Goal: Task Accomplishment & Management: Use online tool/utility

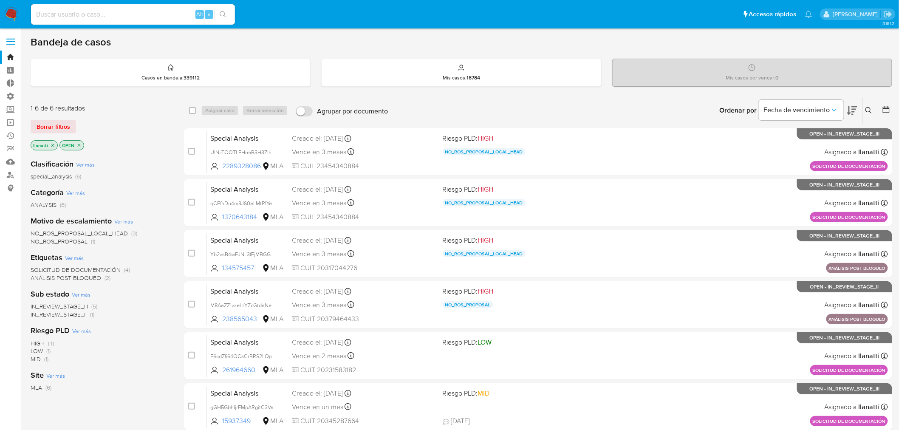
click at [77, 126] on div "Borrar filtros" at bounding box center [99, 127] width 136 height 14
click at [71, 126] on button "Borrar filtros" at bounding box center [53, 127] width 45 height 14
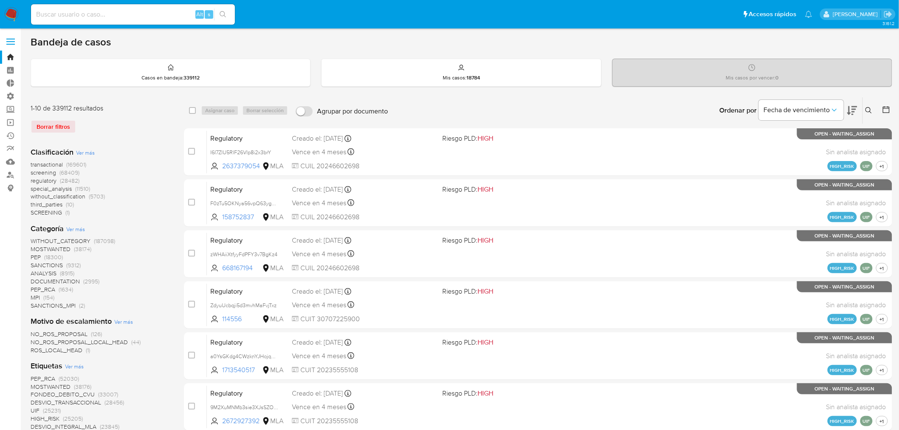
click at [875, 110] on button at bounding box center [870, 110] width 14 height 10
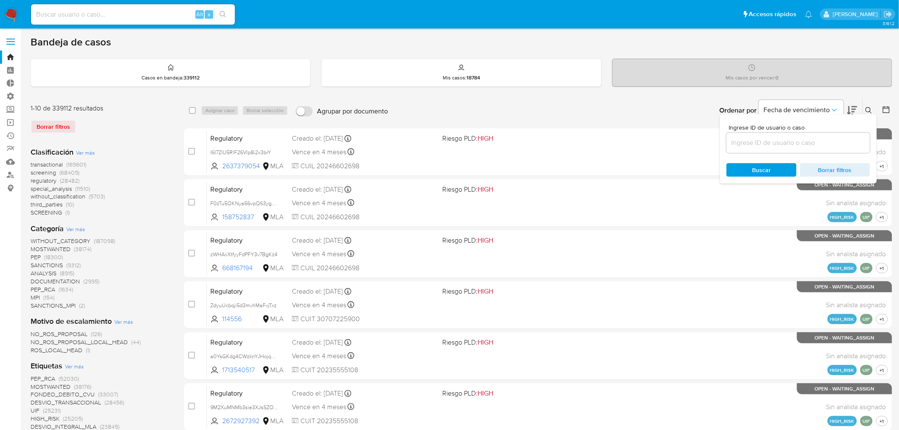
click at [830, 144] on input at bounding box center [799, 142] width 144 height 11
type input "qCEfhDu4m3JS0eLMtP1YeKTD"
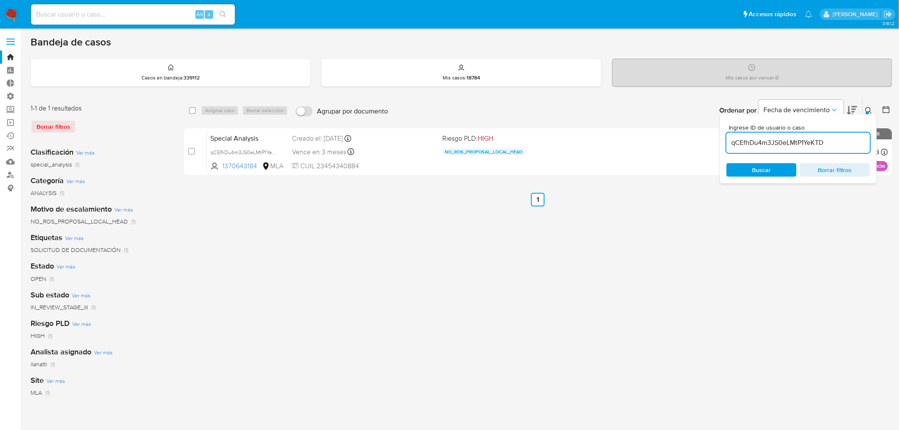
click at [868, 108] on icon at bounding box center [869, 110] width 7 height 7
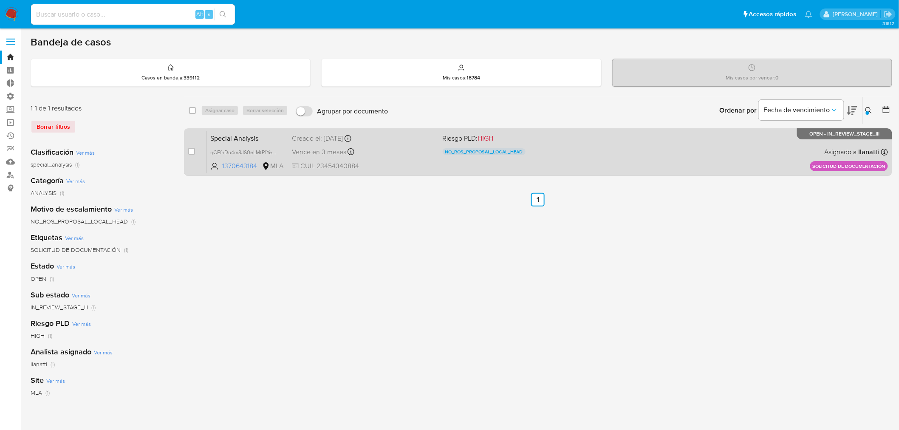
click at [583, 158] on div "Special Analysis qCEfhDu4m3JS0eLMtP1YeKTD 1370643184 MLA Riesgo PLD: HIGH NO_RO…" at bounding box center [547, 151] width 681 height 43
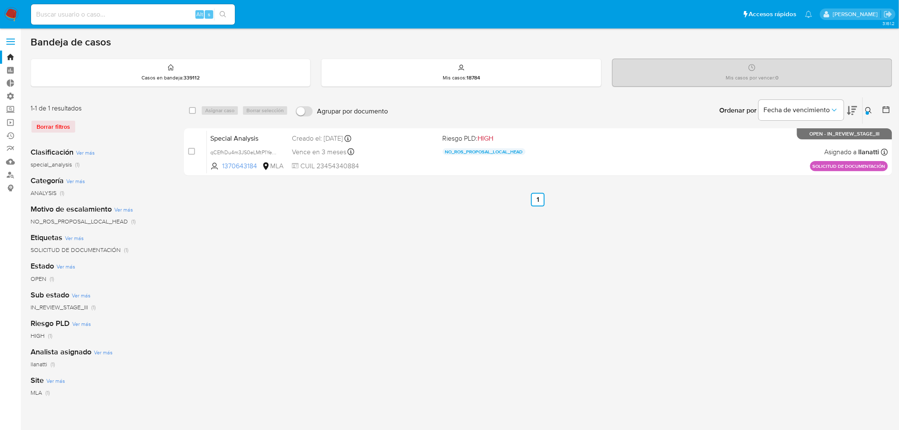
click at [869, 109] on icon at bounding box center [869, 110] width 7 height 7
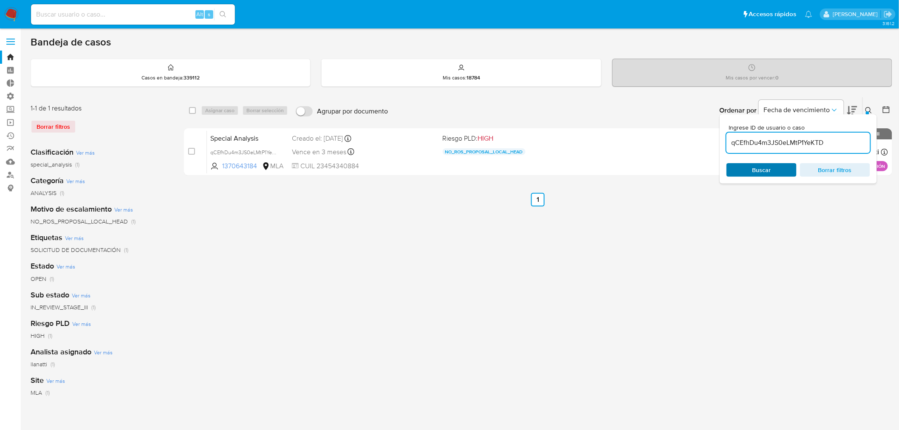
click at [776, 170] on span "Buscar" at bounding box center [762, 170] width 58 height 12
click at [869, 108] on icon at bounding box center [869, 110] width 7 height 7
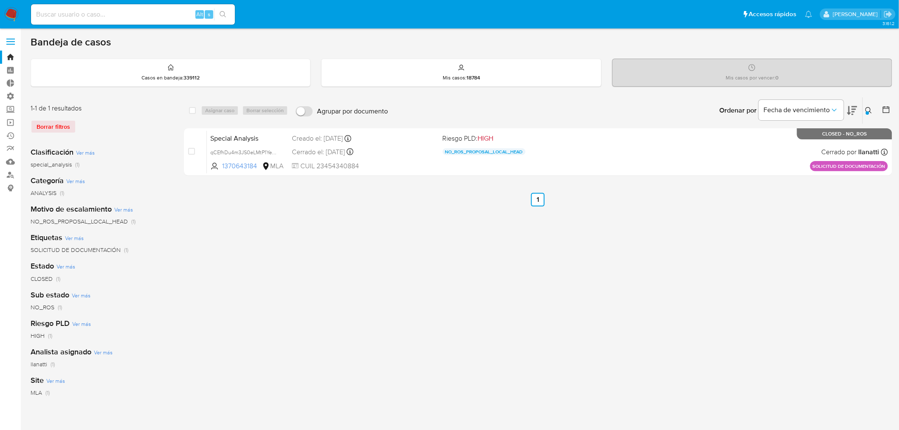
click at [61, 125] on div "Borrar filtros" at bounding box center [99, 127] width 136 height 14
click at [15, 13] on img at bounding box center [11, 14] width 14 height 14
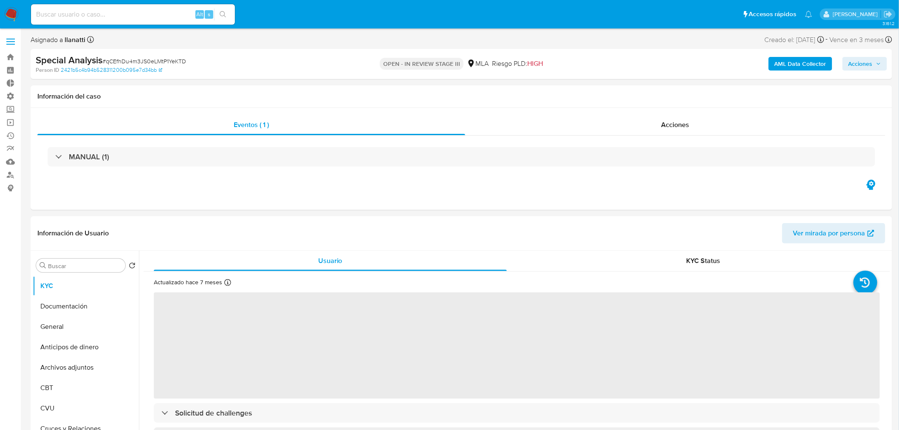
click at [861, 61] on span "Acciones" at bounding box center [861, 64] width 24 height 14
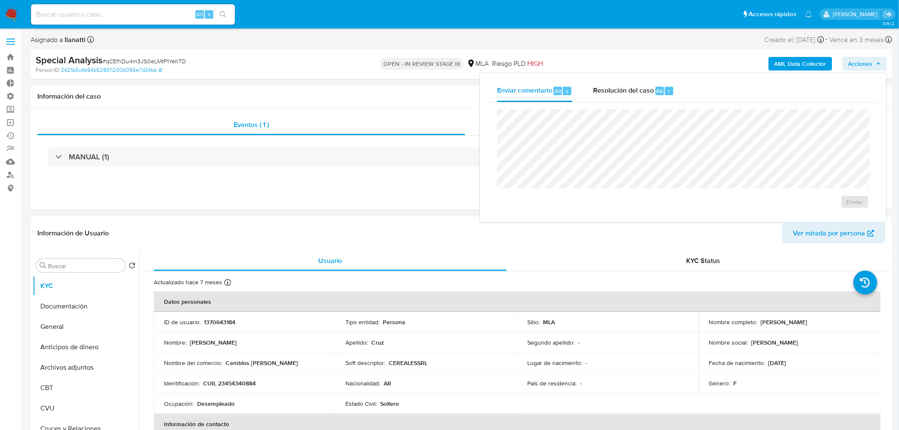
select select "10"
click at [372, 96] on h1 "Información del caso" at bounding box center [461, 96] width 848 height 8
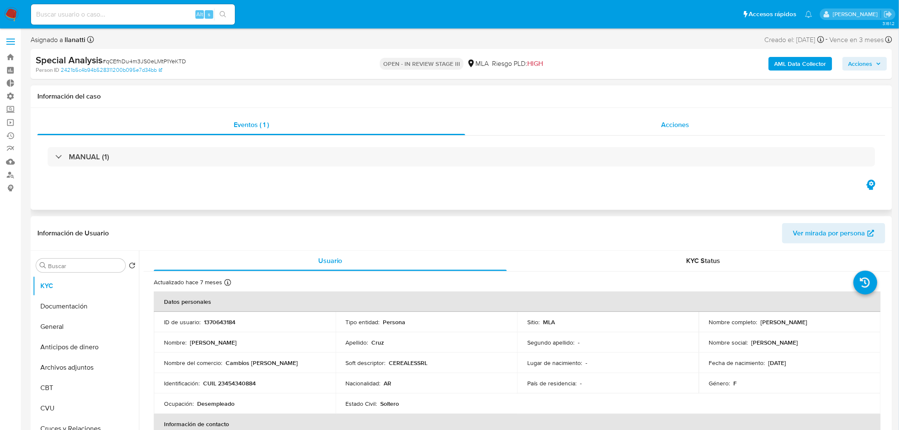
click at [653, 129] on div "Acciones" at bounding box center [675, 125] width 421 height 20
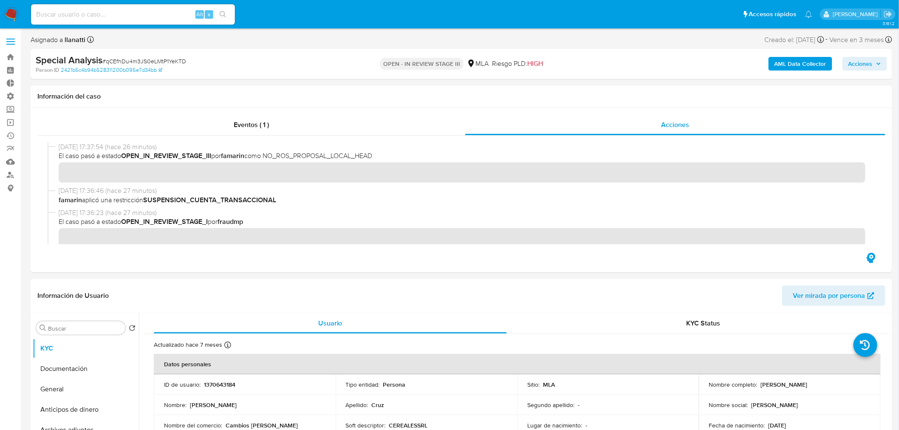
click at [863, 66] on span "Acciones" at bounding box center [861, 64] width 24 height 14
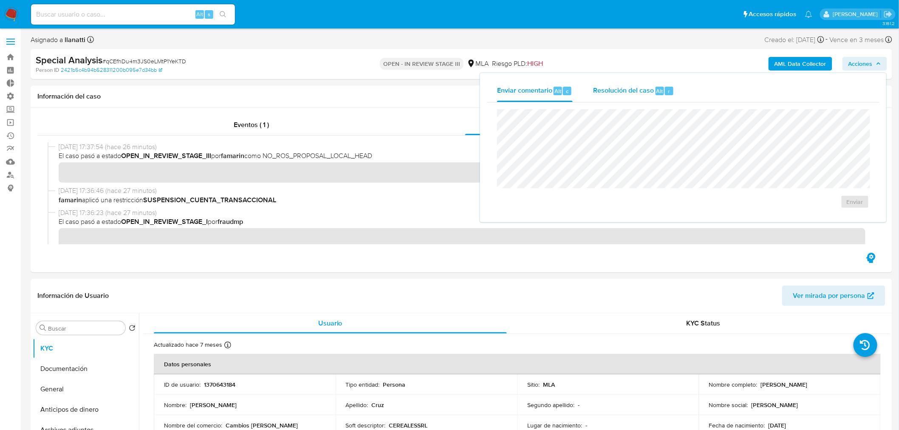
click at [668, 95] on div "Resolución del caso Alt r" at bounding box center [633, 91] width 81 height 22
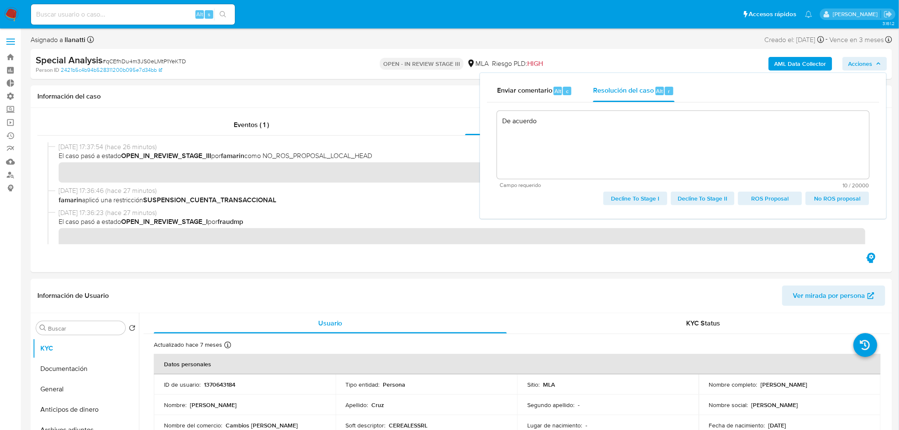
click at [838, 198] on span "No ROS proposal" at bounding box center [838, 198] width 52 height 12
type textarea "De acuerdo"
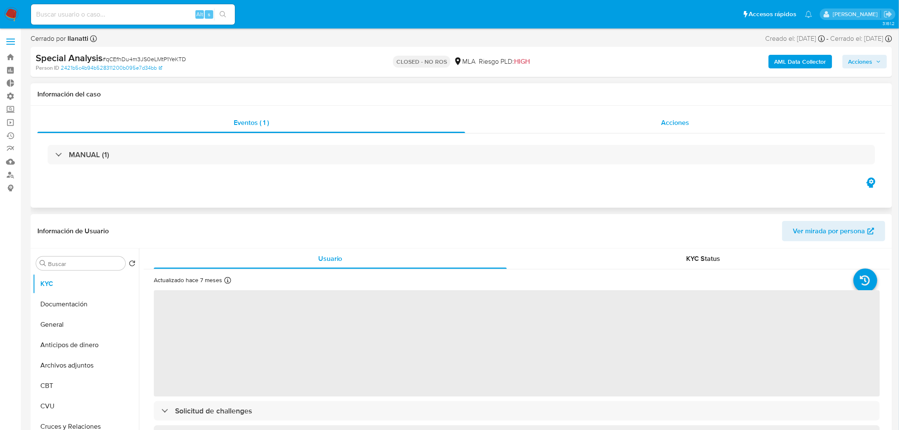
select select "10"
click at [680, 122] on span "Acciones" at bounding box center [675, 123] width 28 height 10
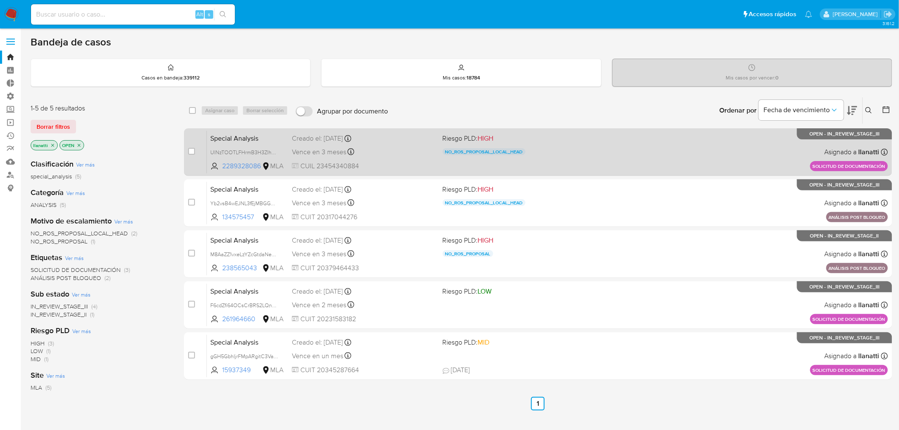
click at [587, 155] on div "Special Analysis UlNzTOOTLFHrmB3H3ZIhBa6M 2289328086 MLA Riesgo PLD: HIGH NO_RO…" at bounding box center [547, 151] width 681 height 43
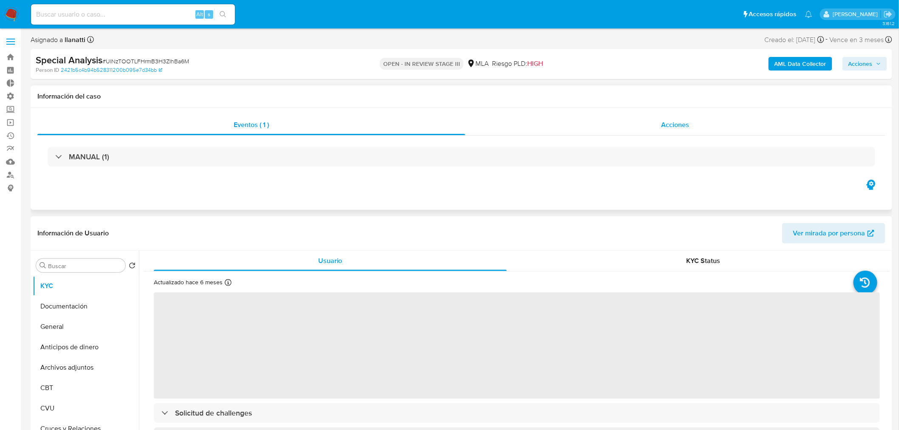
click at [676, 115] on div "Acciones" at bounding box center [675, 125] width 421 height 20
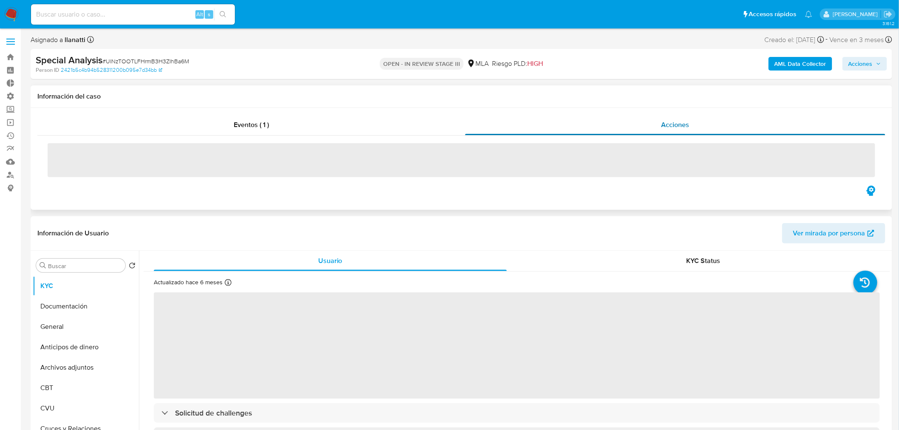
select select "10"
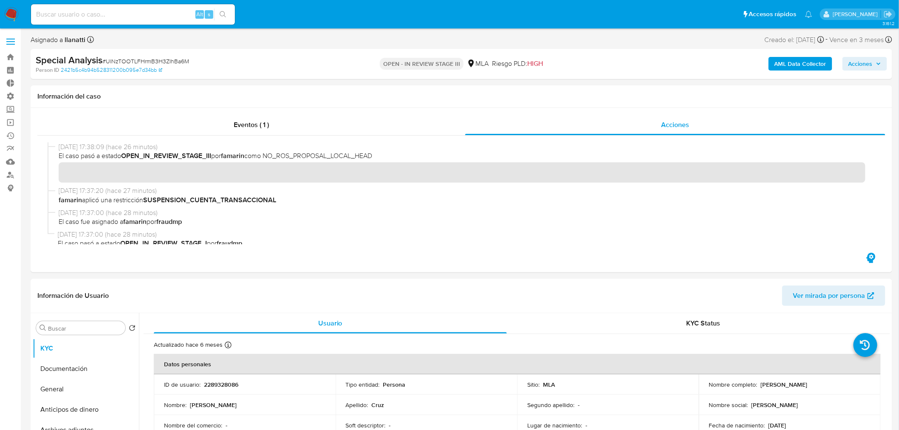
click at [869, 62] on span "Acciones" at bounding box center [861, 64] width 24 height 14
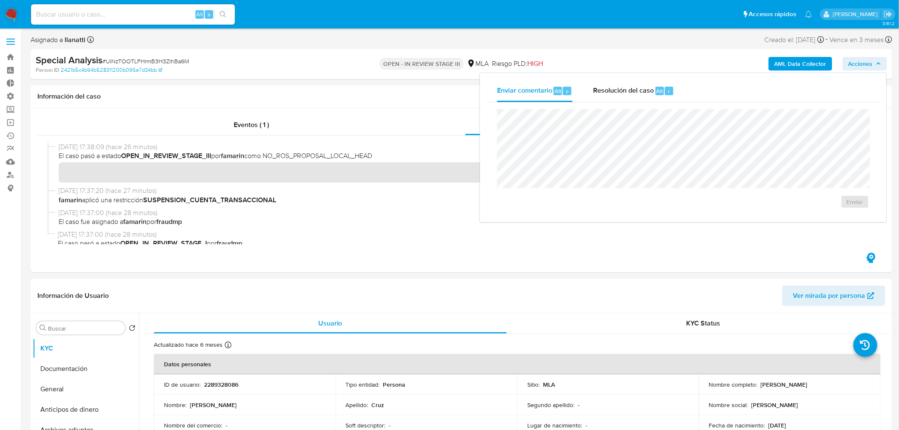
drag, startPoint x: 674, startPoint y: 90, endPoint x: 659, endPoint y: 103, distance: 19.6
click at [673, 90] on button "Resolución del caso Alt r" at bounding box center [634, 91] width 102 height 22
click at [600, 166] on textarea at bounding box center [683, 145] width 371 height 68
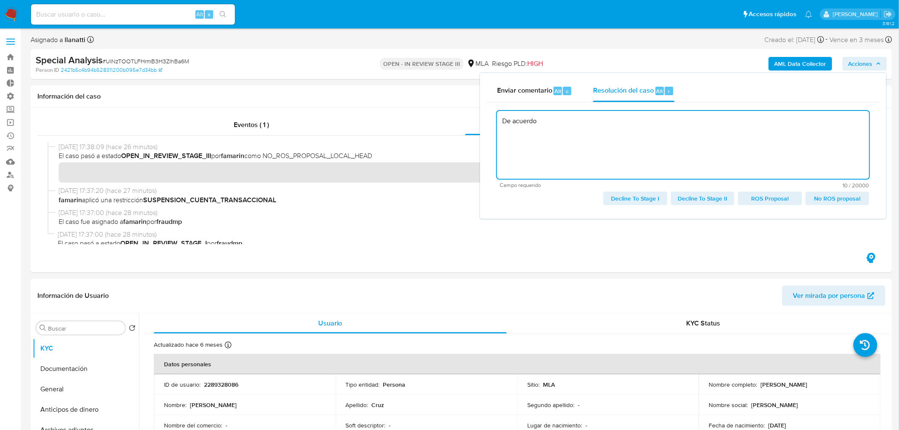
click at [842, 195] on span "No ROS proposal" at bounding box center [838, 198] width 52 height 12
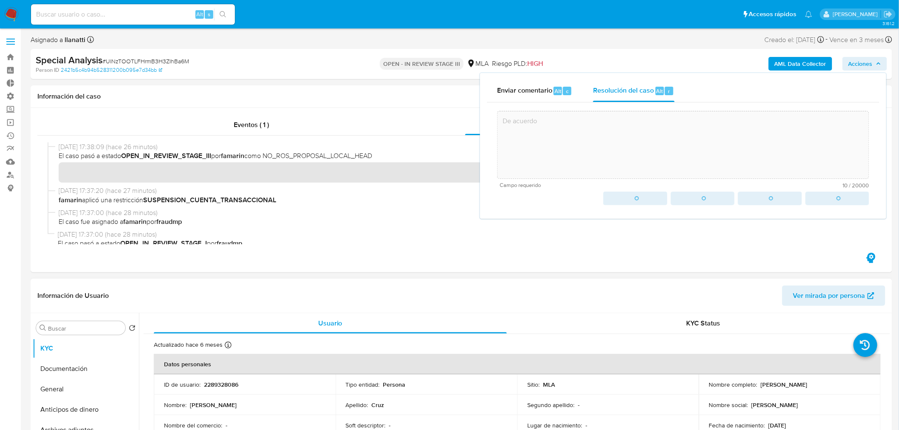
type textarea "De acuerdo"
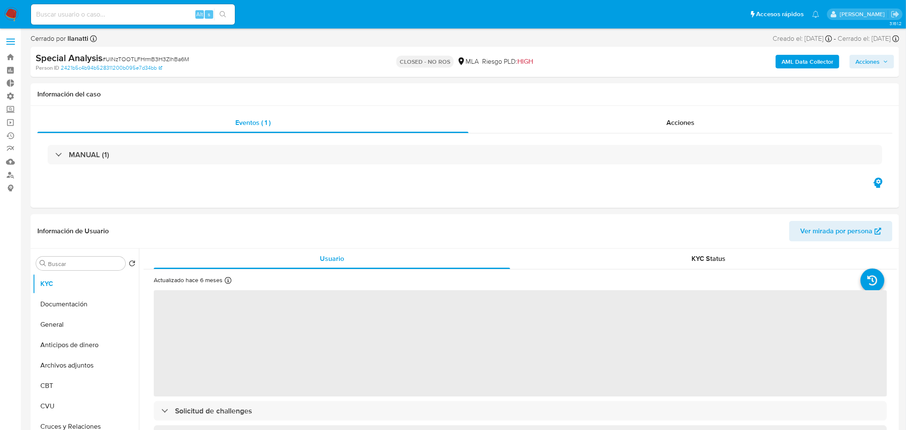
select select "10"
